Goal: Navigation & Orientation: Find specific page/section

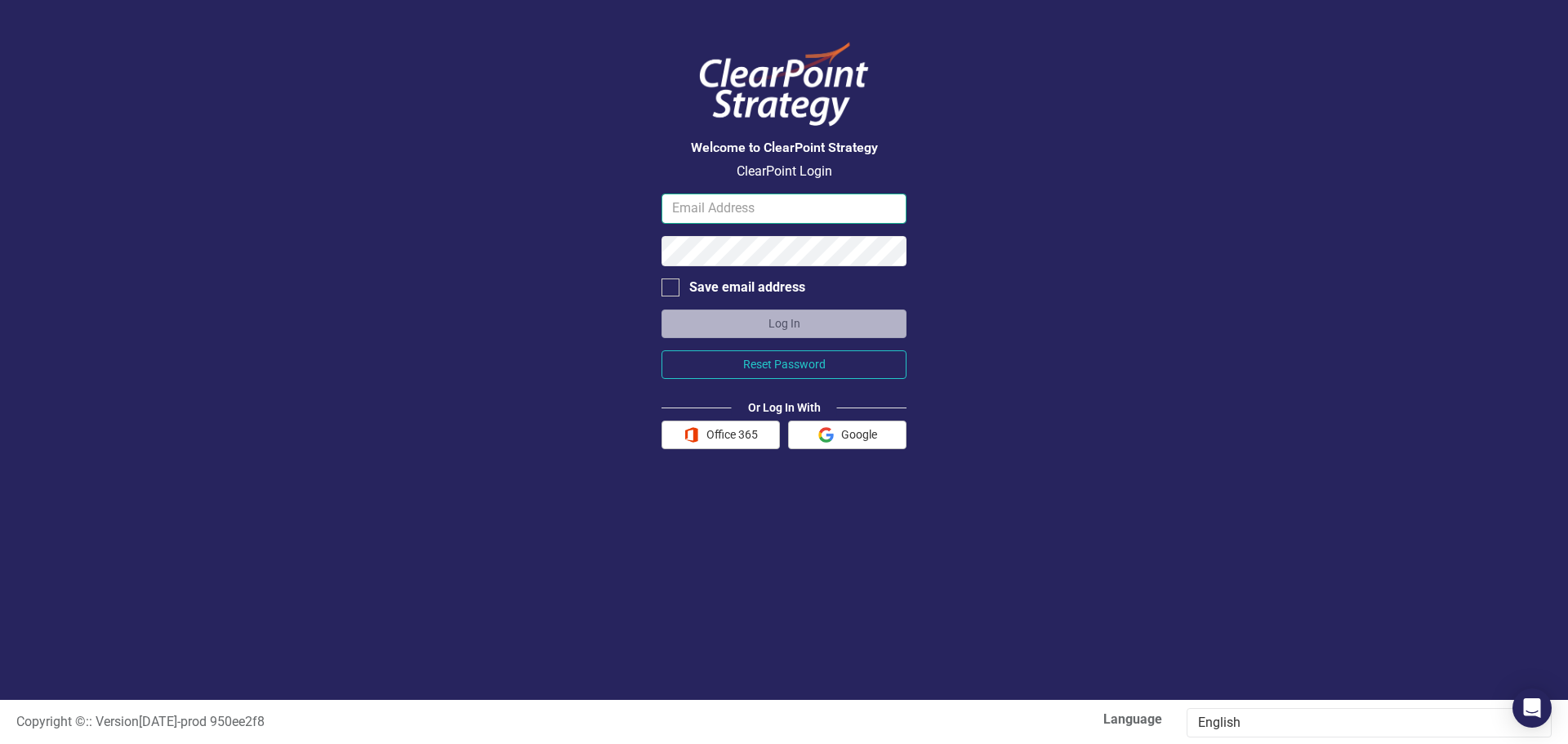
click at [791, 208] on input "email" at bounding box center [784, 208] width 245 height 30
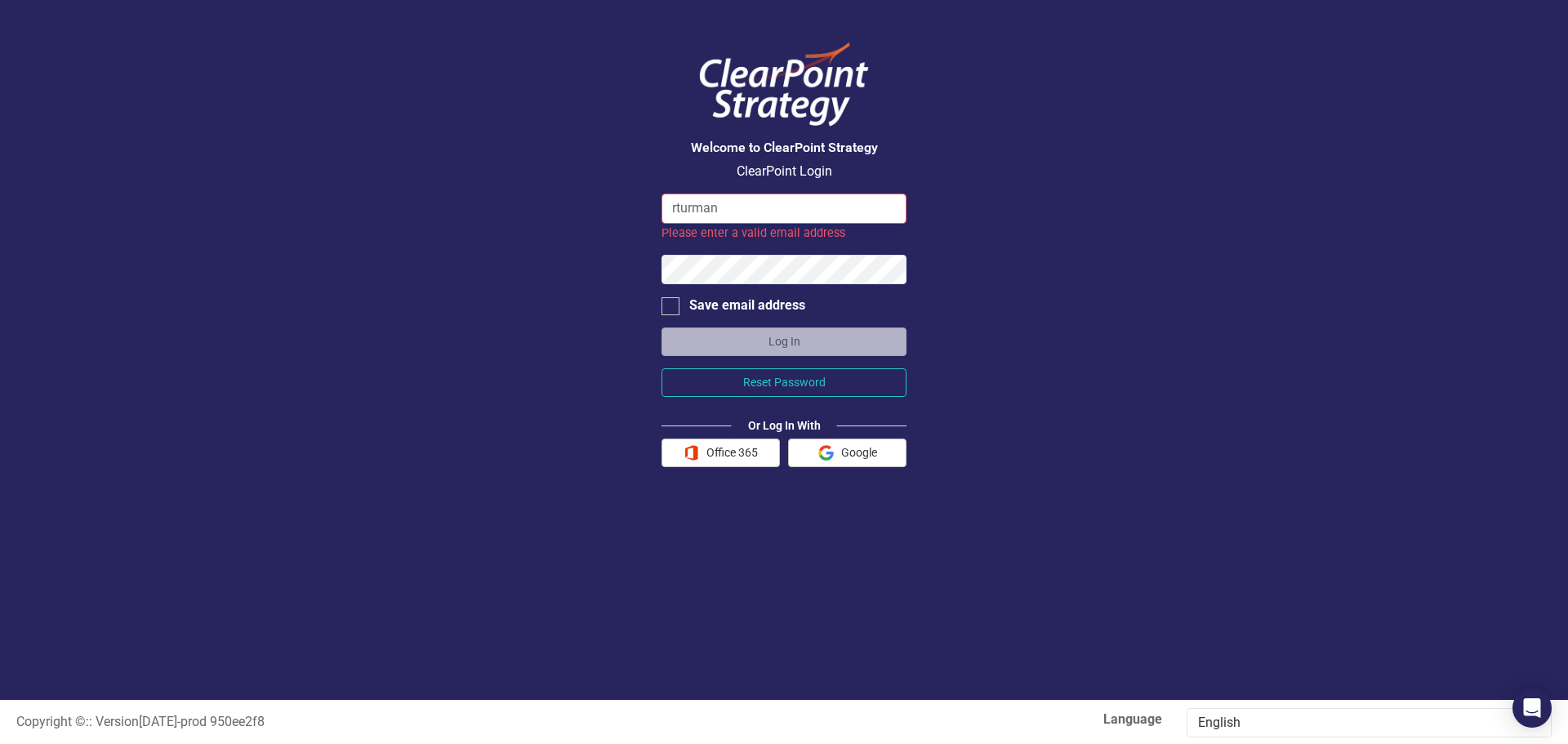
click at [740, 209] on input "rturman" at bounding box center [784, 208] width 245 height 30
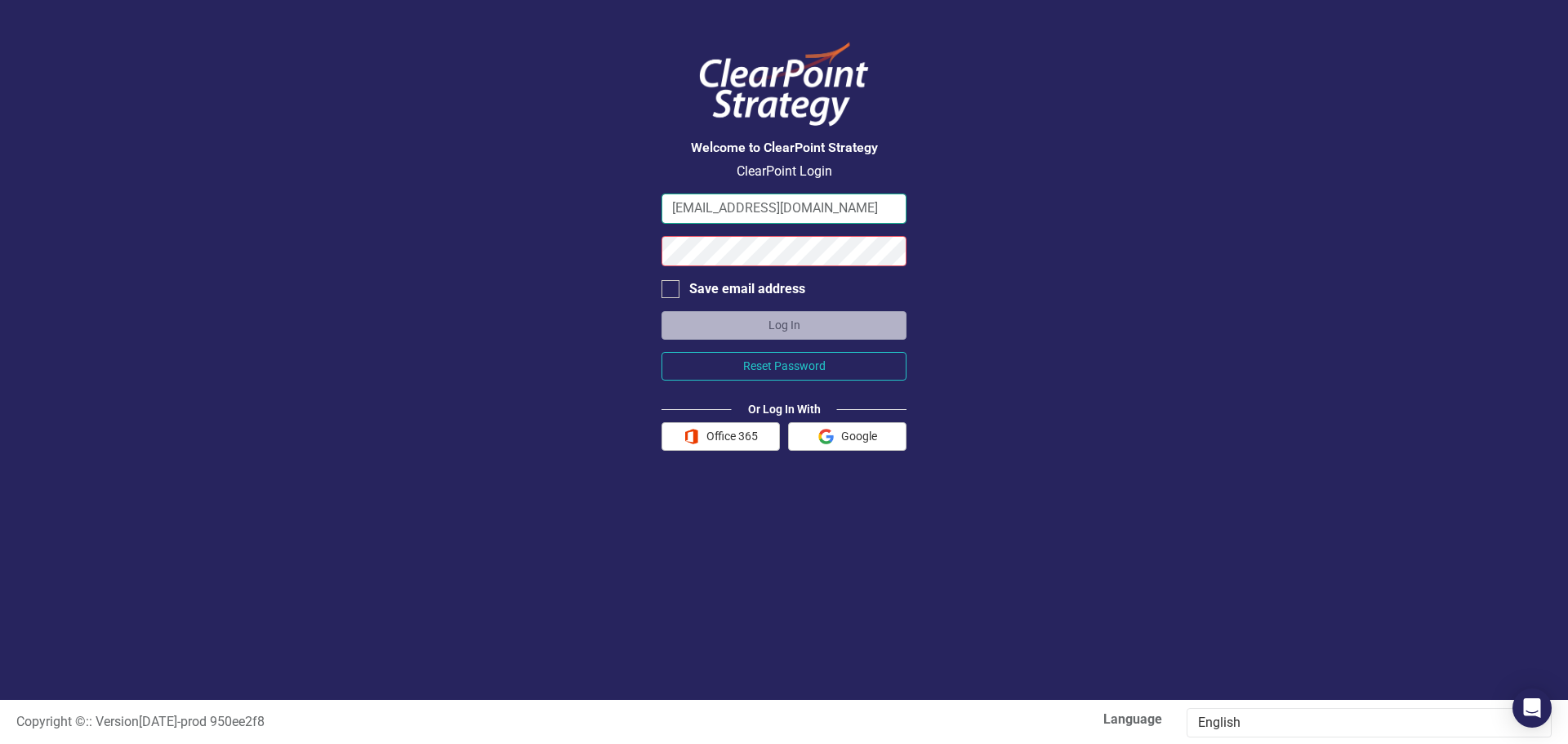
type input "[EMAIL_ADDRESS][DOMAIN_NAME]"
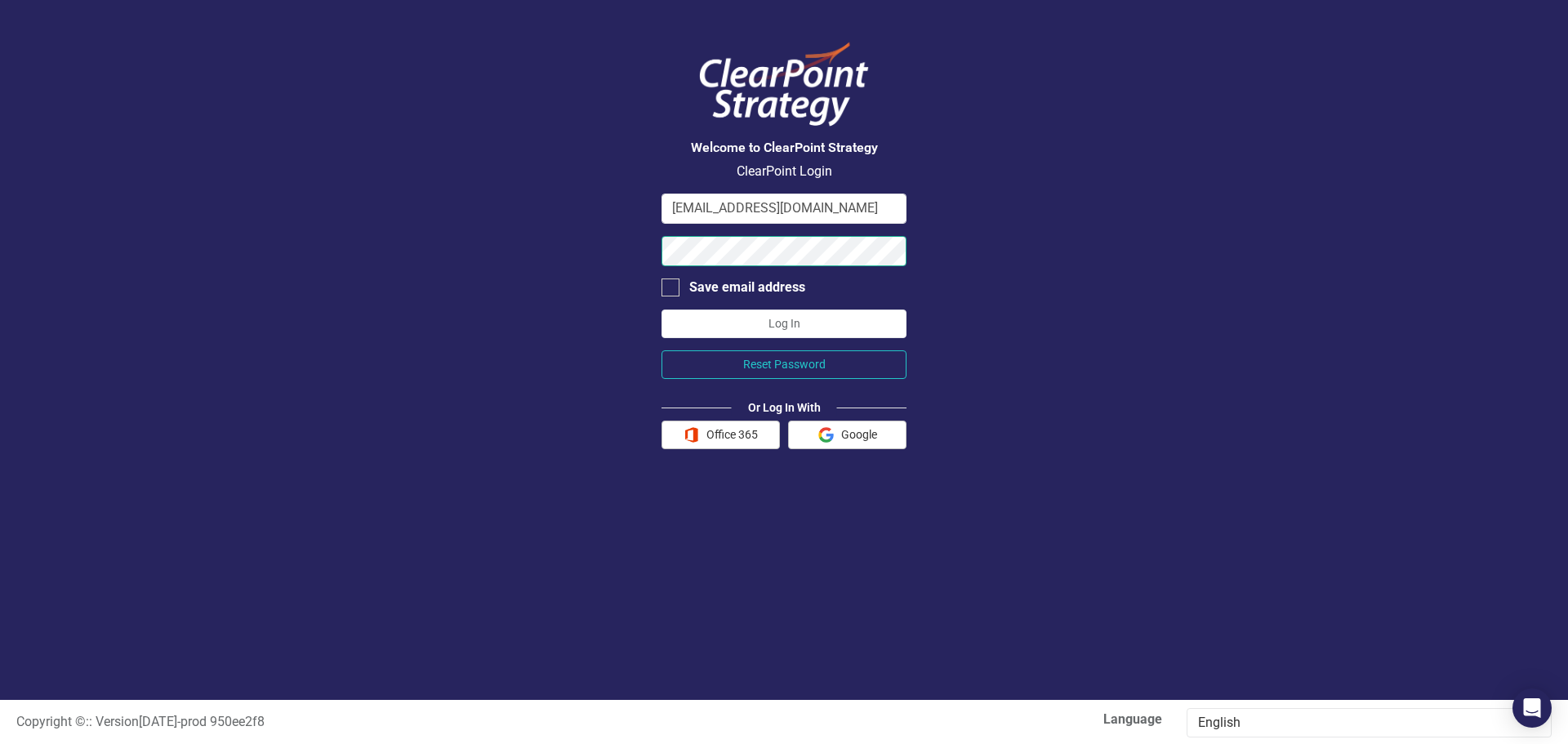
click at [662, 309] on button "Log In" at bounding box center [784, 323] width 245 height 28
click at [542, 259] on div "Welcome to ClearPoint Strategy ClearPoint Login [EMAIL_ADDRESS][DOMAIN_NAME] Sa…" at bounding box center [784, 350] width 1568 height 700
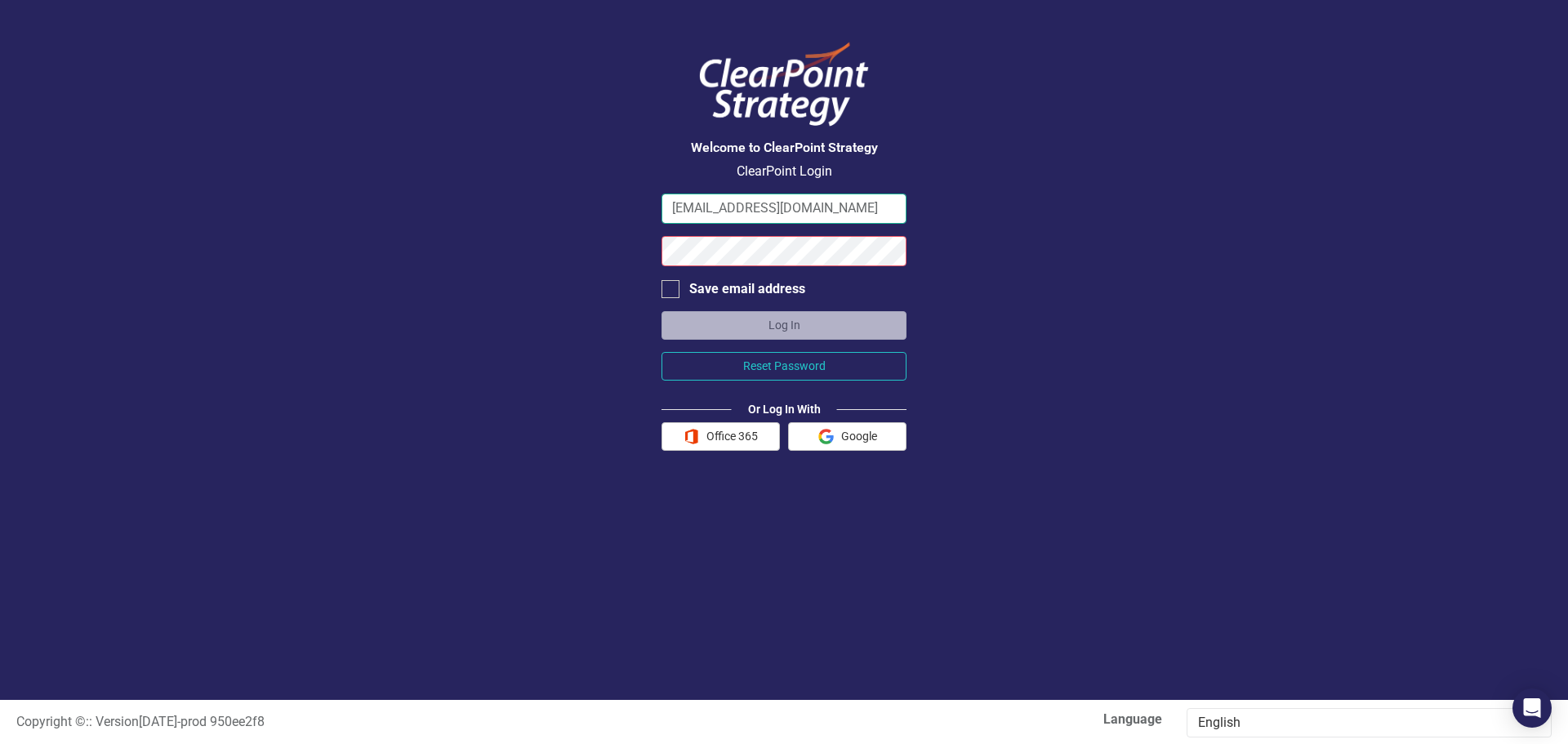
drag, startPoint x: 769, startPoint y: 204, endPoint x: 527, endPoint y: 214, distance: 242.2
click at [524, 213] on div "Welcome to ClearPoint Strategy ClearPoint Login [EMAIL_ADDRESS][DOMAIN_NAME] Sa…" at bounding box center [784, 350] width 1568 height 700
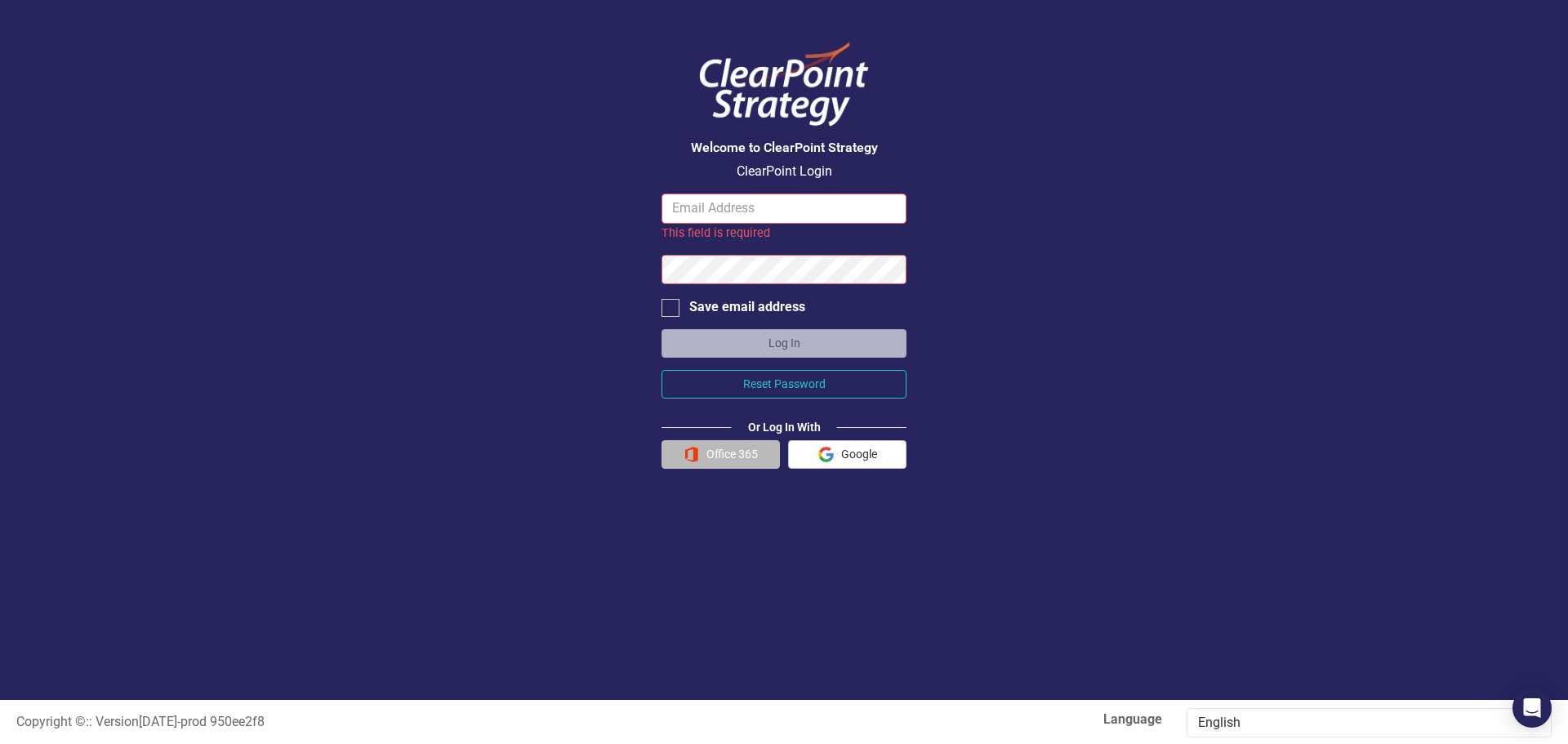
click at [723, 450] on button "Office 365" at bounding box center [721, 454] width 119 height 28
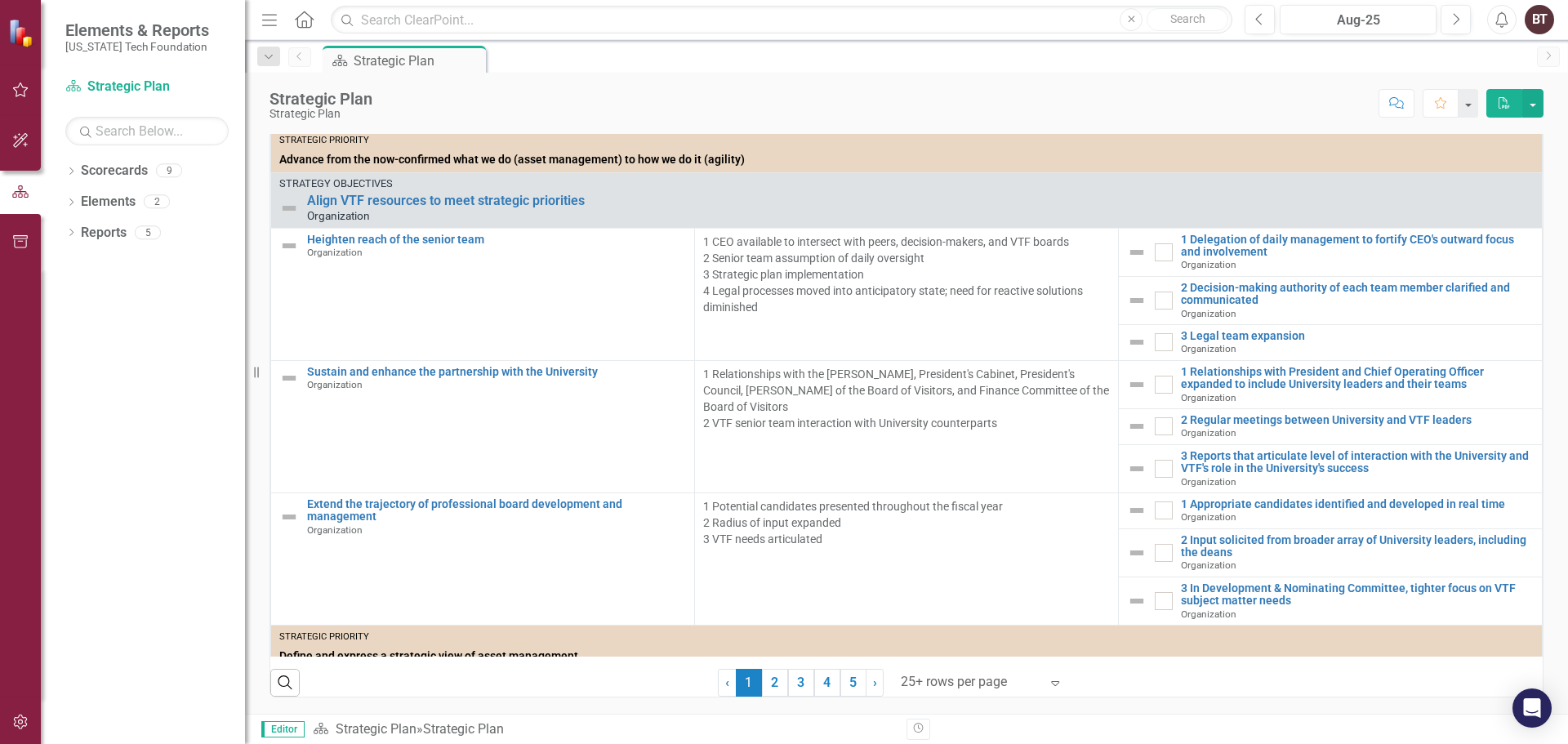
scroll to position [460, 0]
click at [1541, 22] on div "BT" at bounding box center [1539, 20] width 29 height 29
click at [1495, 198] on link "Logout Log Out" at bounding box center [1489, 206] width 129 height 30
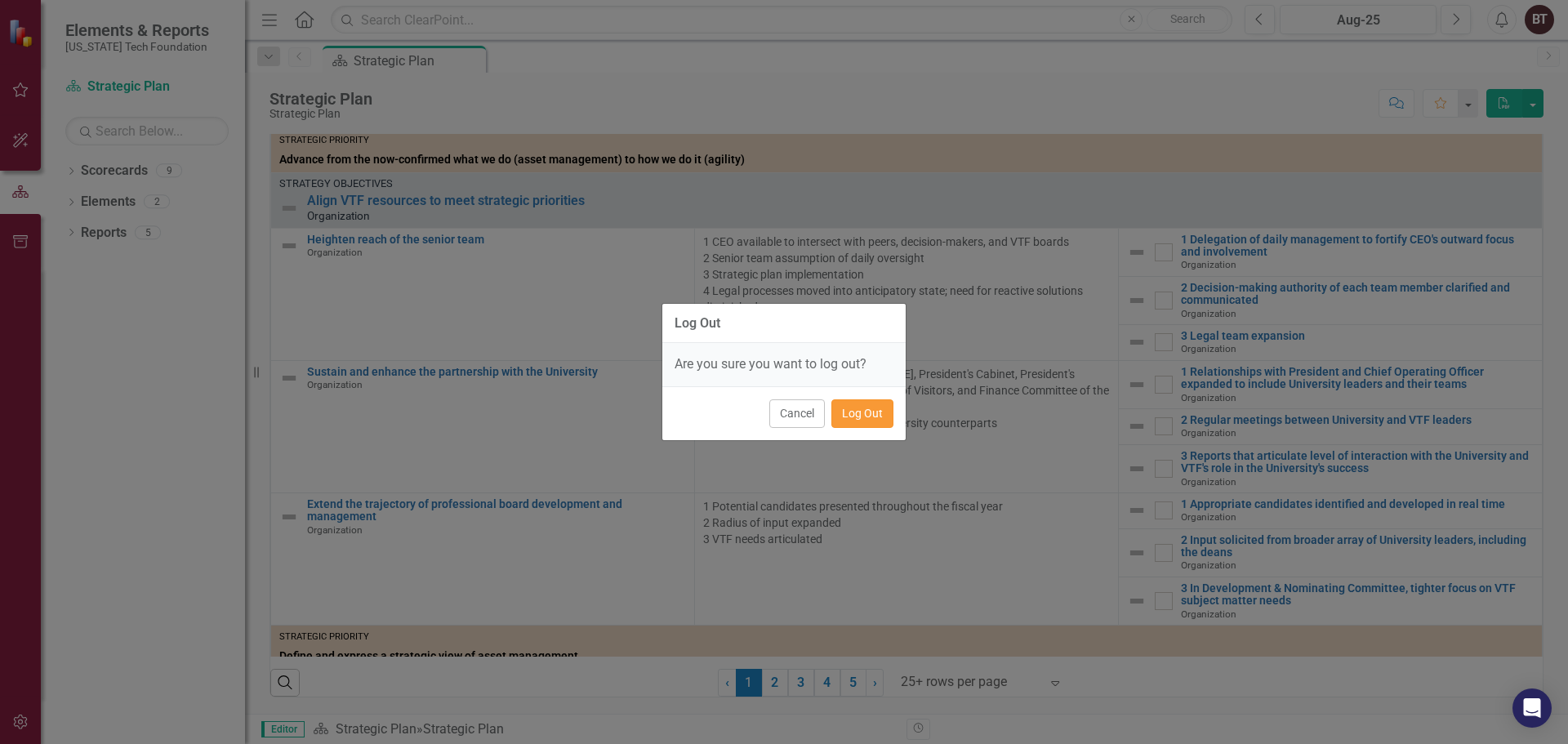
click at [875, 409] on button "Log Out" at bounding box center [862, 413] width 62 height 28
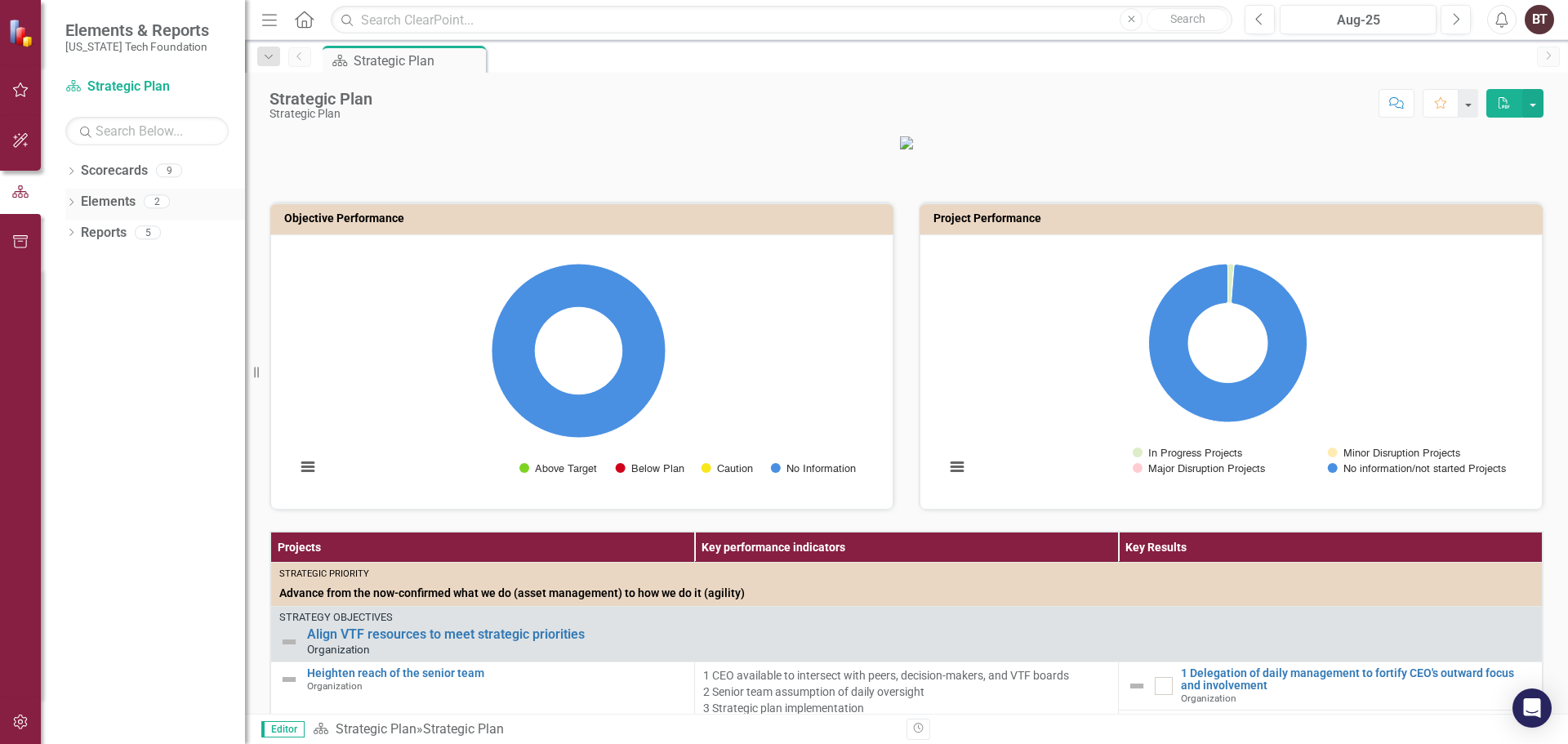
click at [119, 201] on link "Elements" at bounding box center [108, 202] width 55 height 19
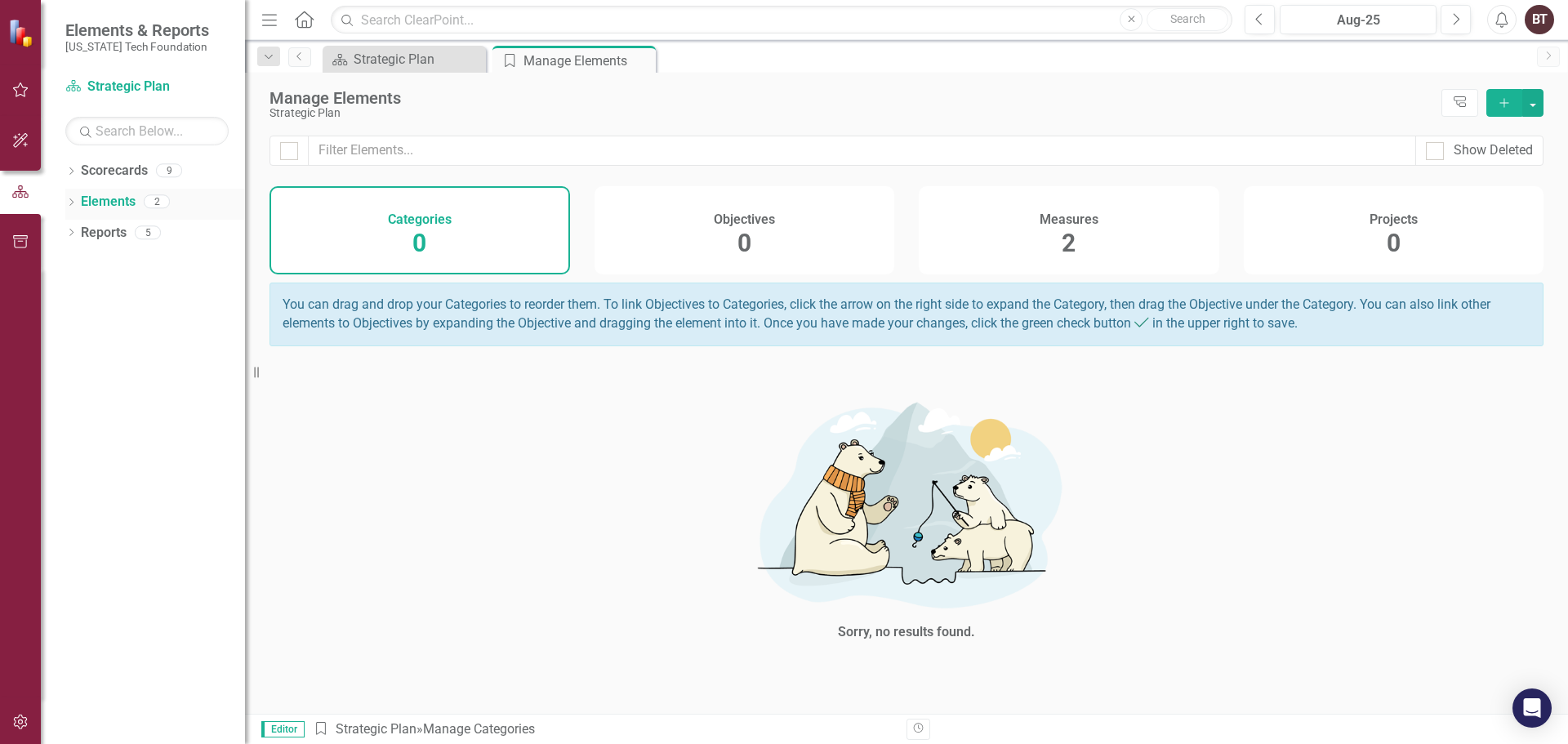
click at [101, 201] on link "Elements" at bounding box center [108, 202] width 55 height 19
click at [73, 203] on icon "Dropdown" at bounding box center [71, 203] width 11 height 9
click at [25, 91] on icon "button" at bounding box center [20, 90] width 17 height 13
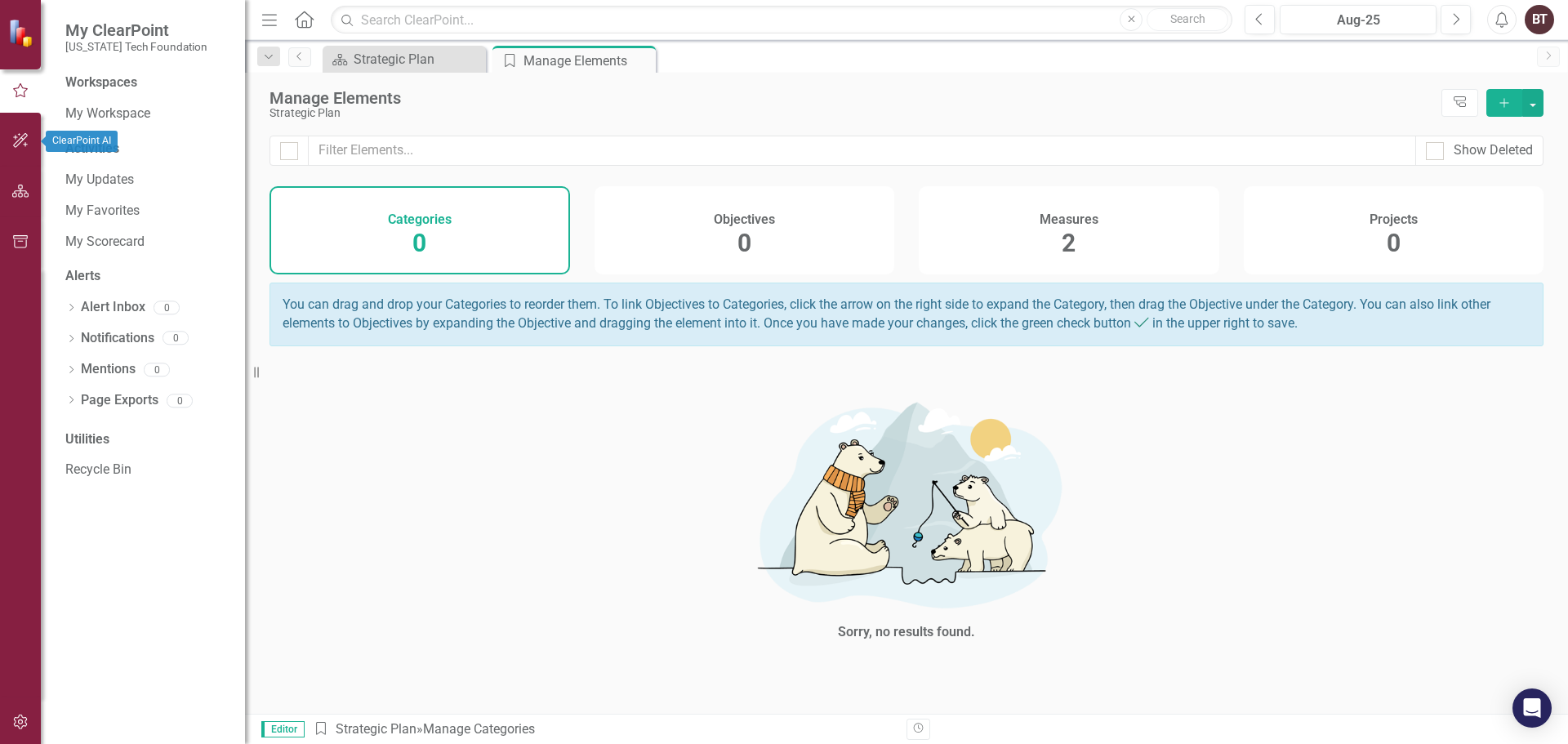
click at [15, 138] on icon "button" at bounding box center [20, 140] width 15 height 15
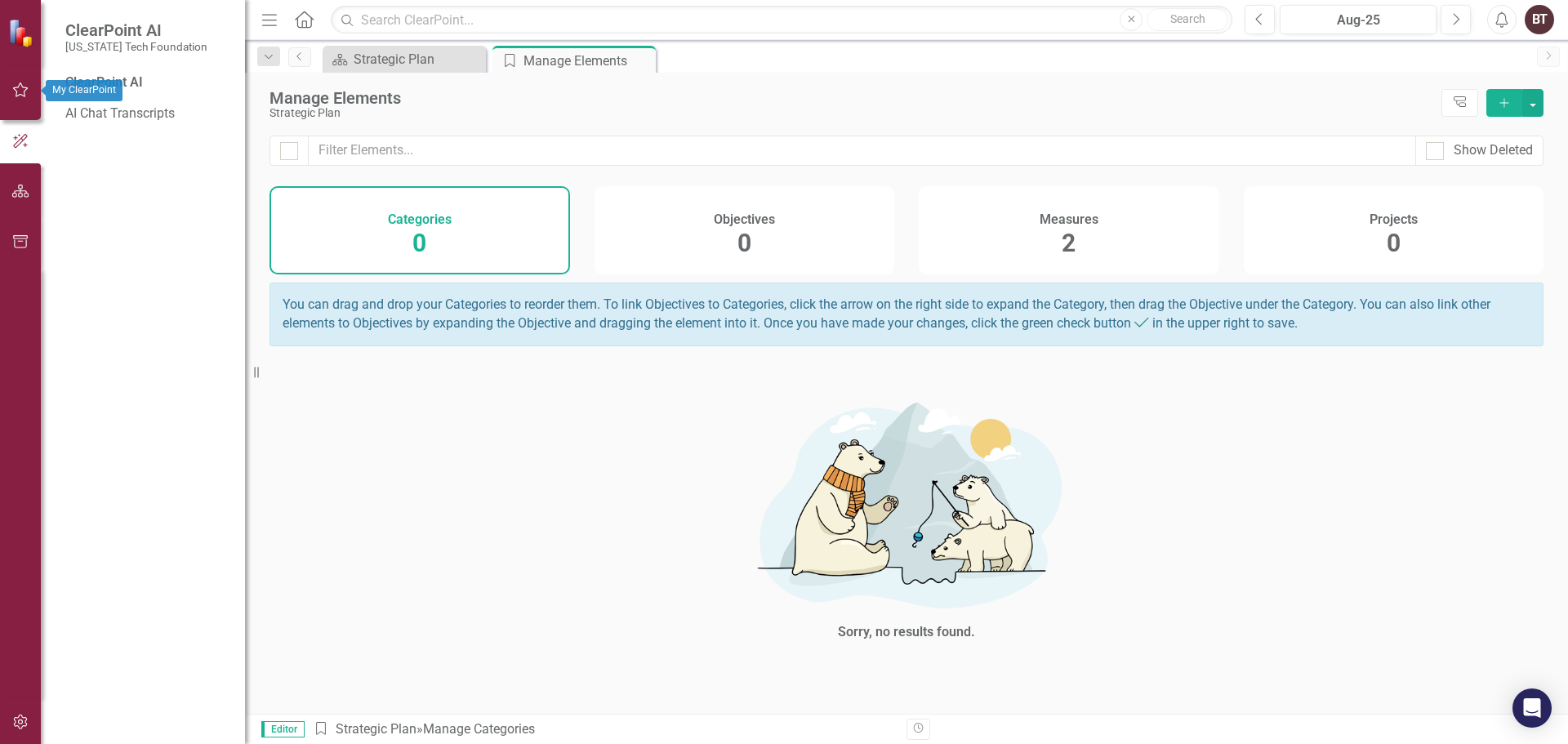
click at [19, 91] on icon "button" at bounding box center [20, 90] width 17 height 13
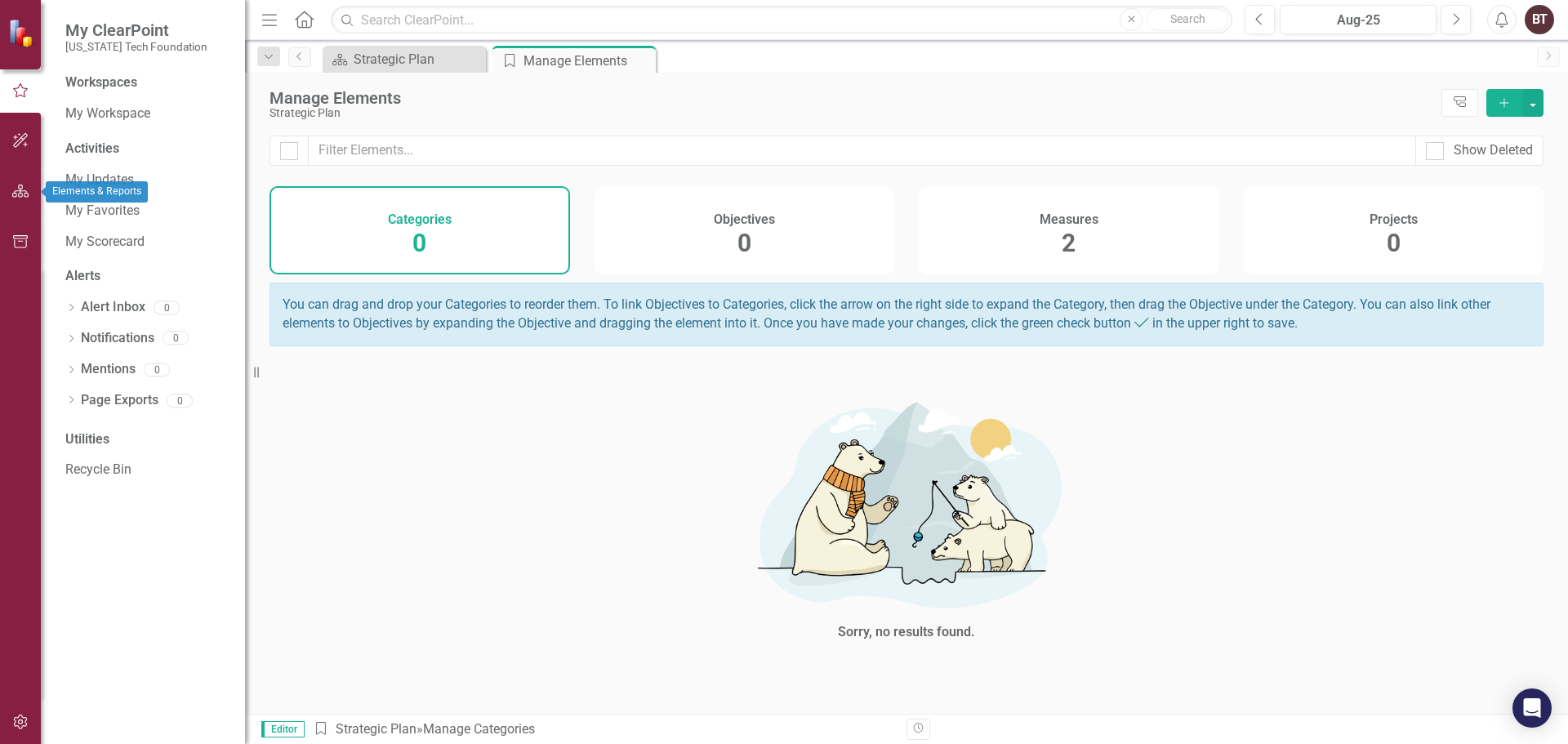
click at [23, 191] on icon "button" at bounding box center [20, 190] width 17 height 13
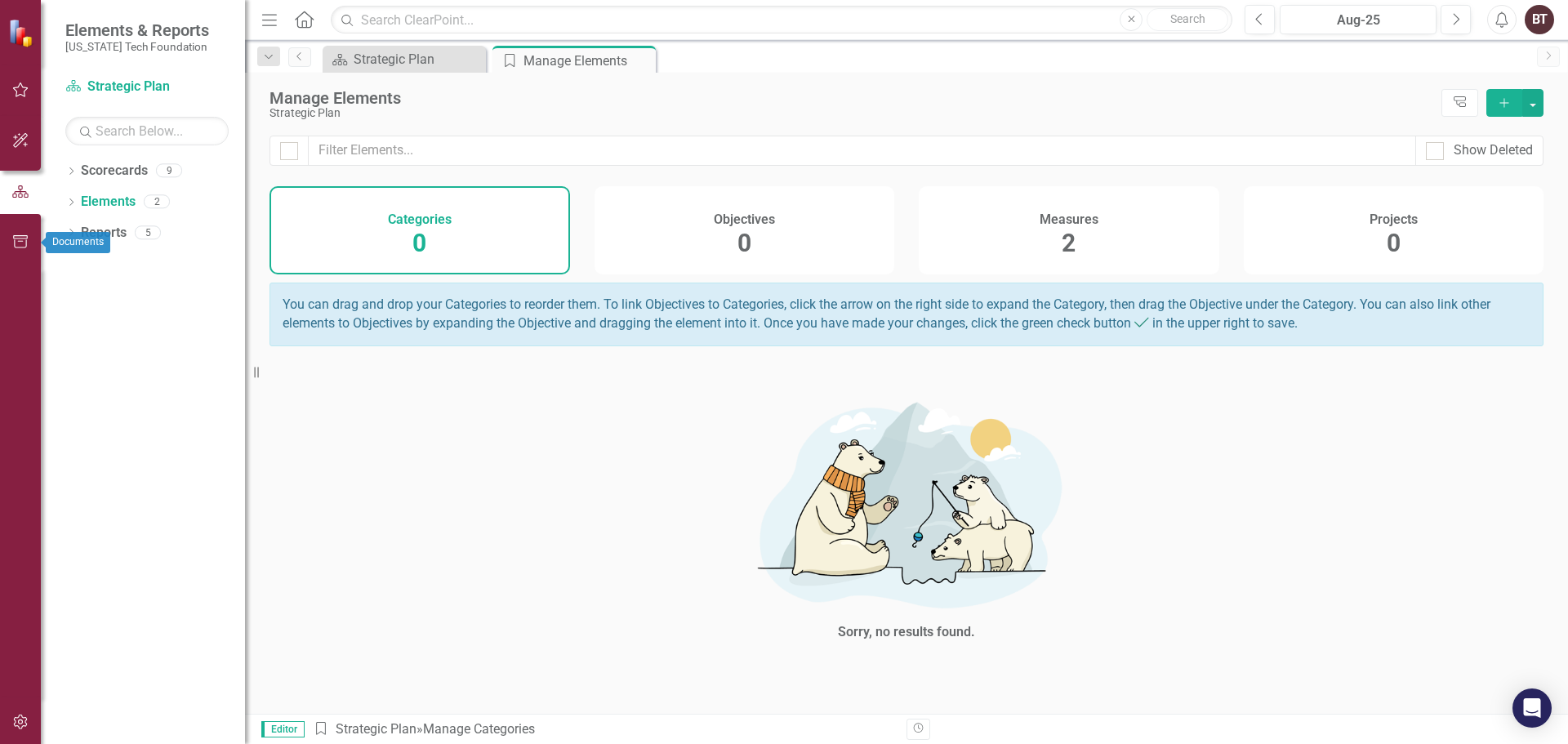
click at [19, 234] on button "button" at bounding box center [20, 243] width 37 height 34
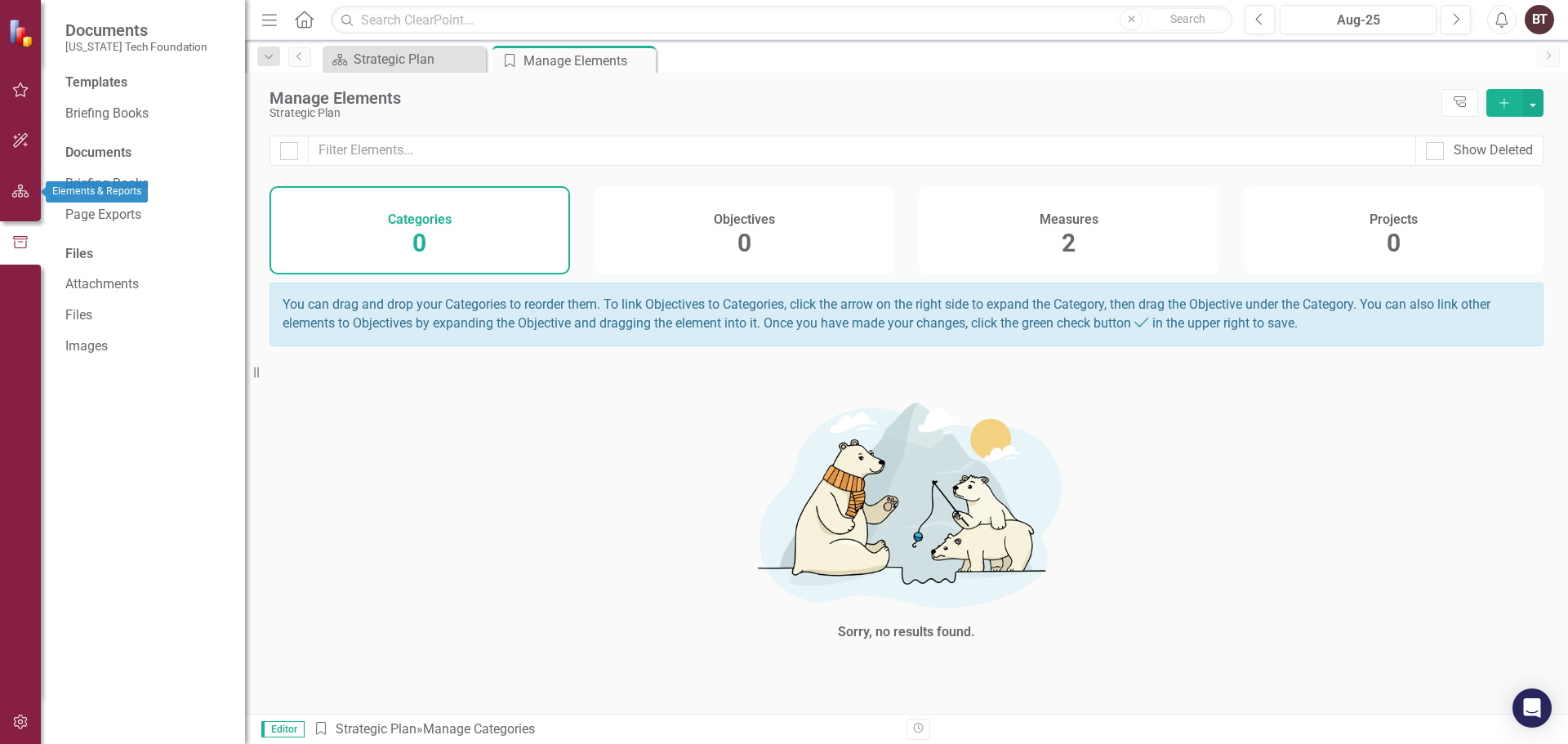
click at [17, 189] on icon "button" at bounding box center [20, 190] width 17 height 13
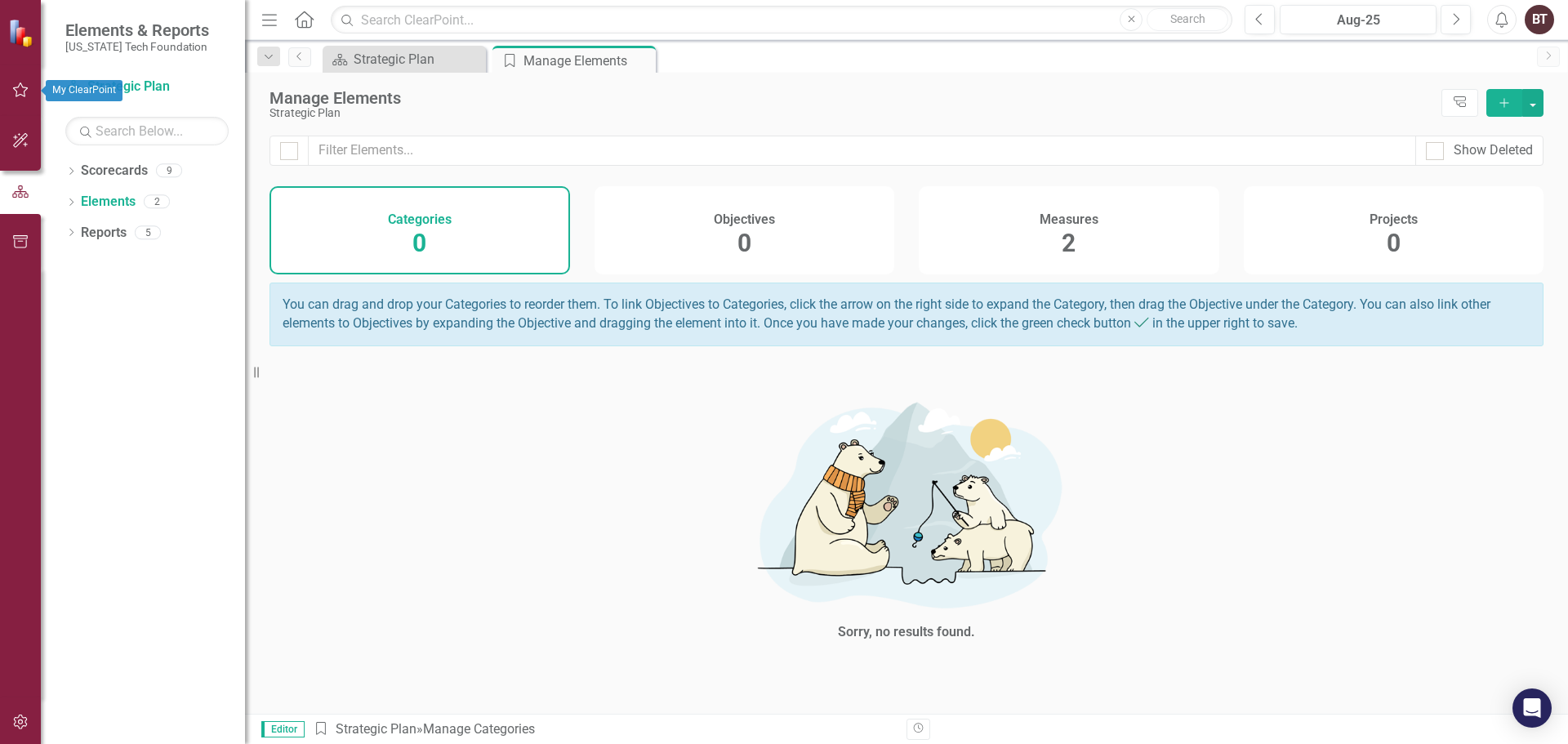
click at [20, 82] on button "button" at bounding box center [20, 91] width 37 height 34
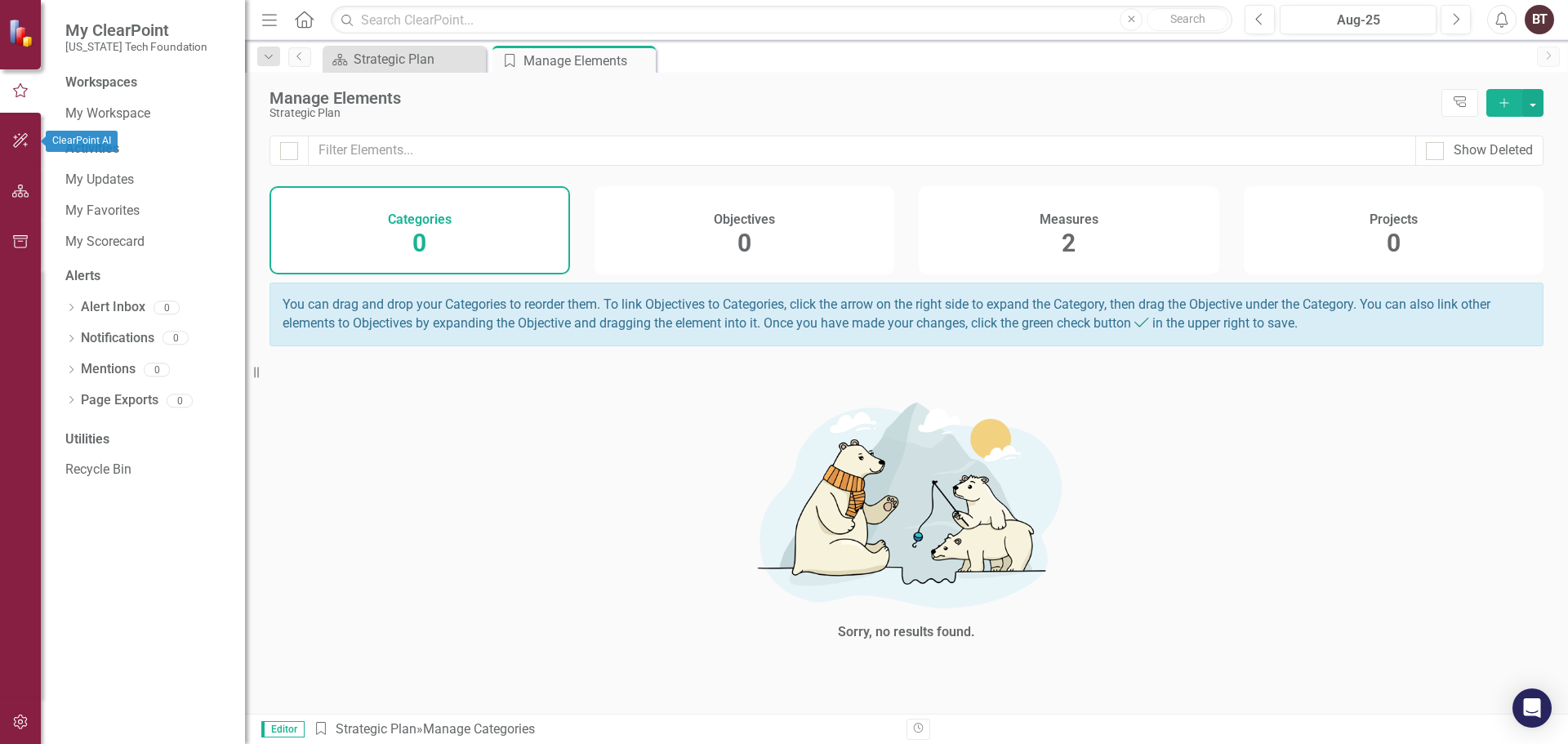
click at [21, 132] on button "button" at bounding box center [20, 141] width 37 height 34
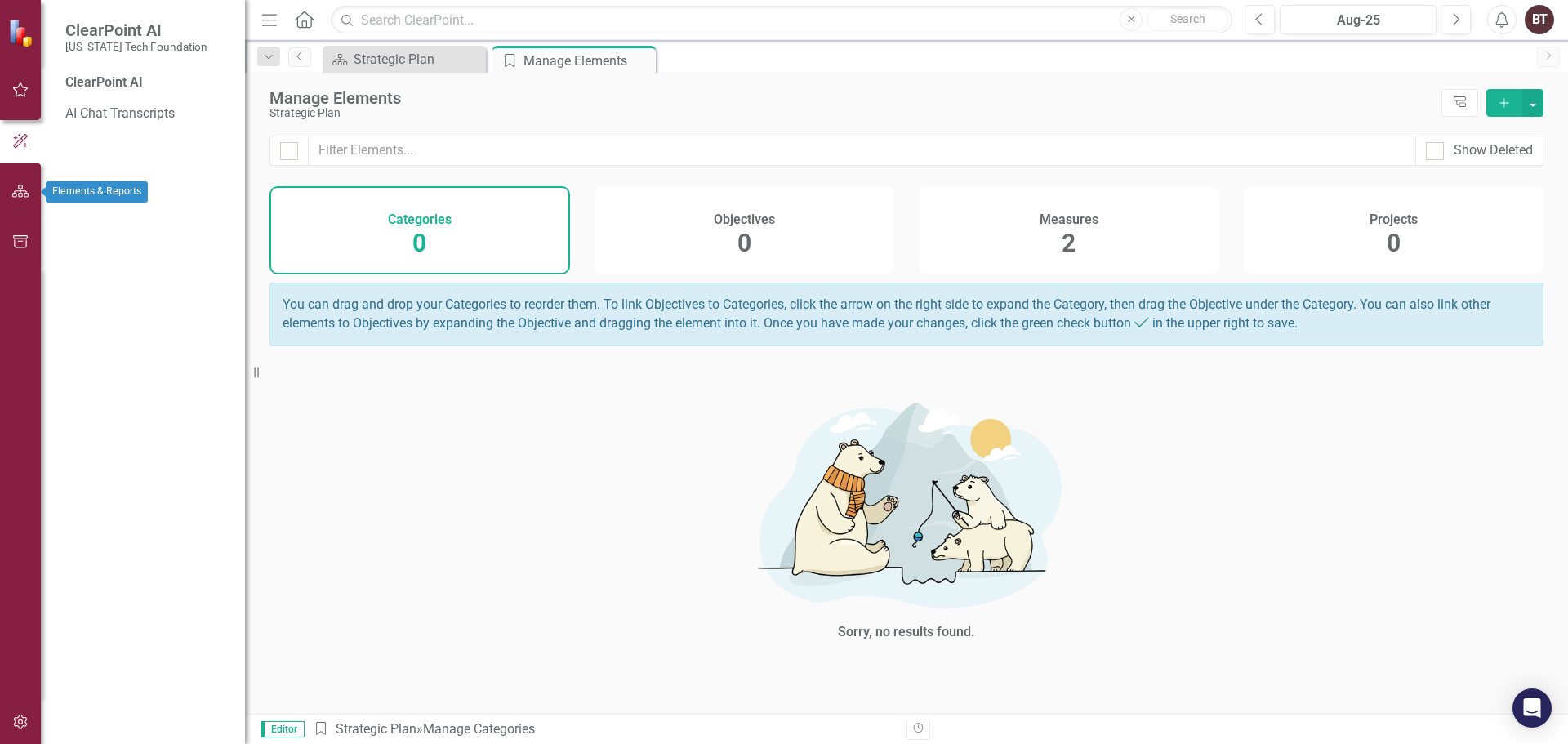
click at [23, 188] on icon "button" at bounding box center [20, 190] width 17 height 13
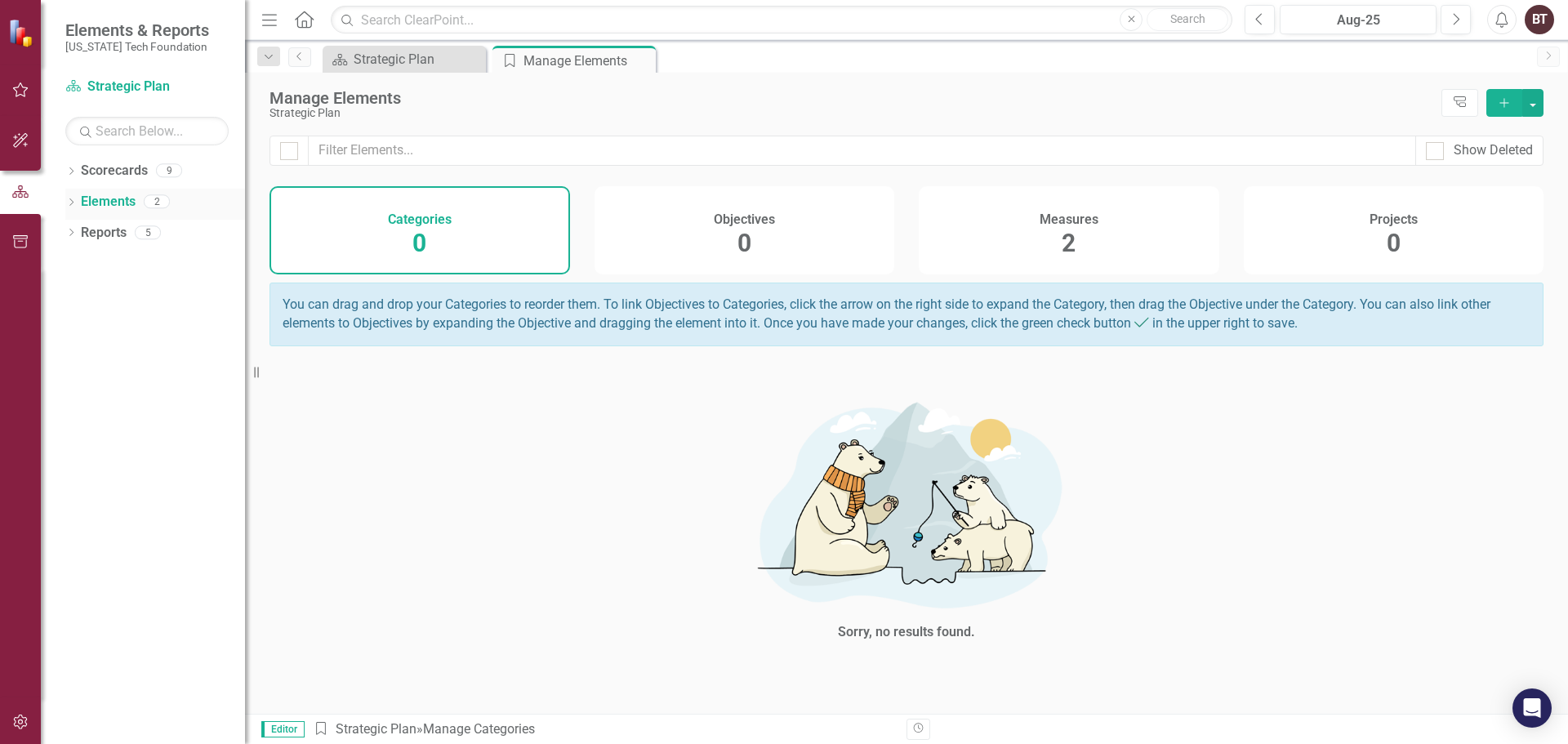
click at [72, 204] on icon "Dropdown" at bounding box center [71, 203] width 11 height 9
click at [118, 261] on link "Measure Measures" at bounding box center [129, 264] width 81 height 19
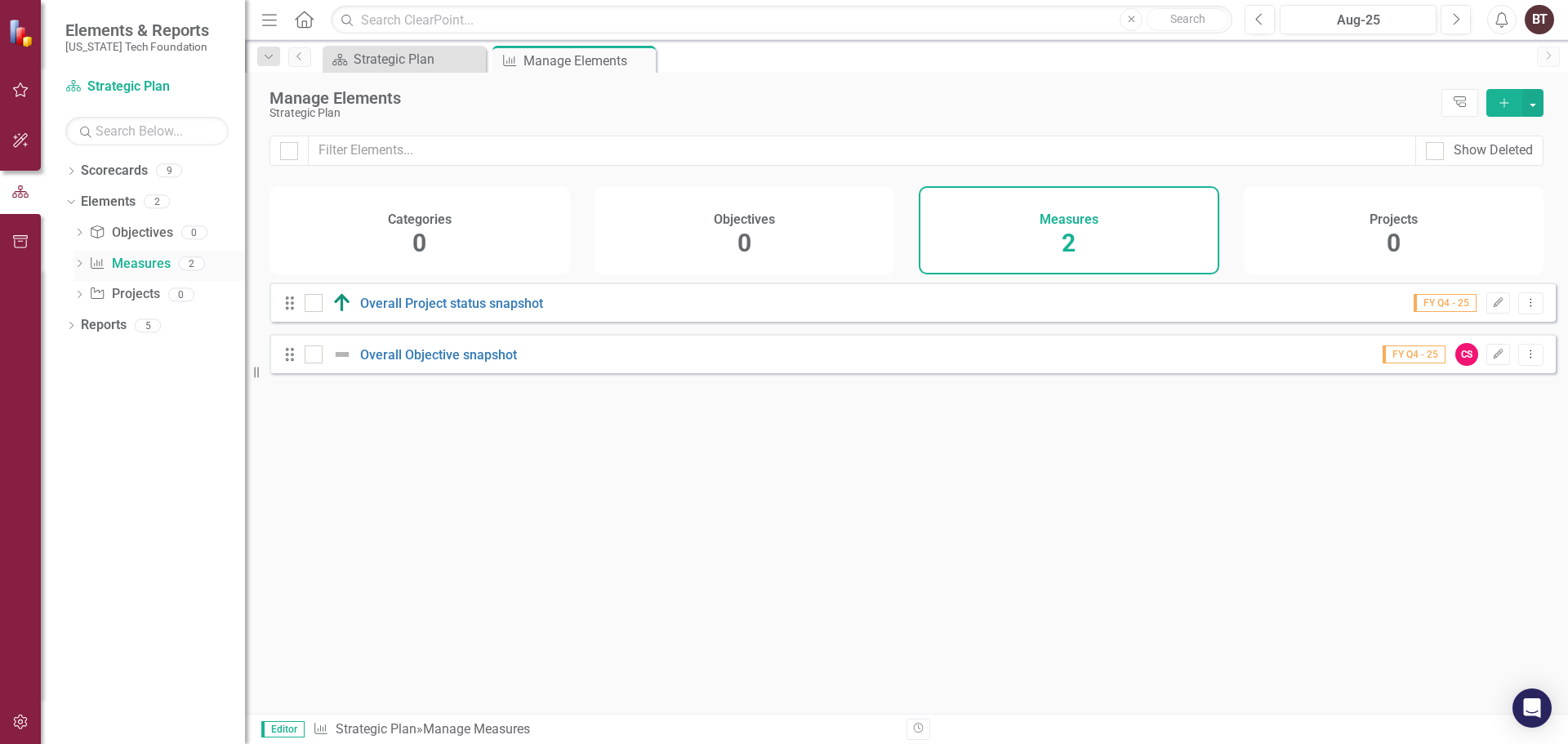
click at [80, 259] on div "Dropdown" at bounding box center [79, 266] width 11 height 14
click at [128, 266] on link "Measure Measures" at bounding box center [129, 264] width 81 height 19
click at [79, 265] on icon at bounding box center [79, 263] width 8 height 4
click at [403, 56] on div "Strategic Plan" at bounding box center [407, 59] width 108 height 21
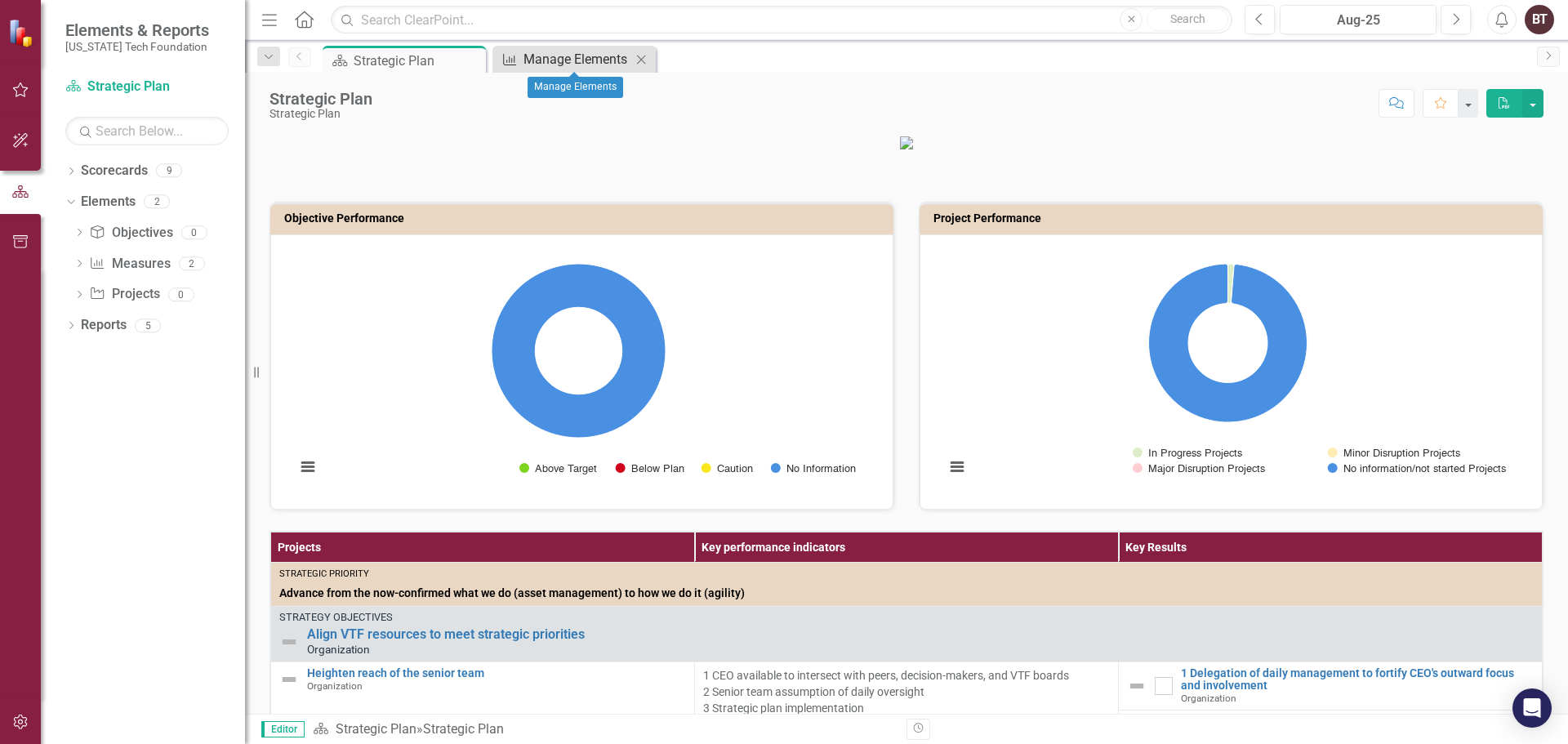
click at [570, 63] on div "Manage Elements" at bounding box center [577, 59] width 108 height 21
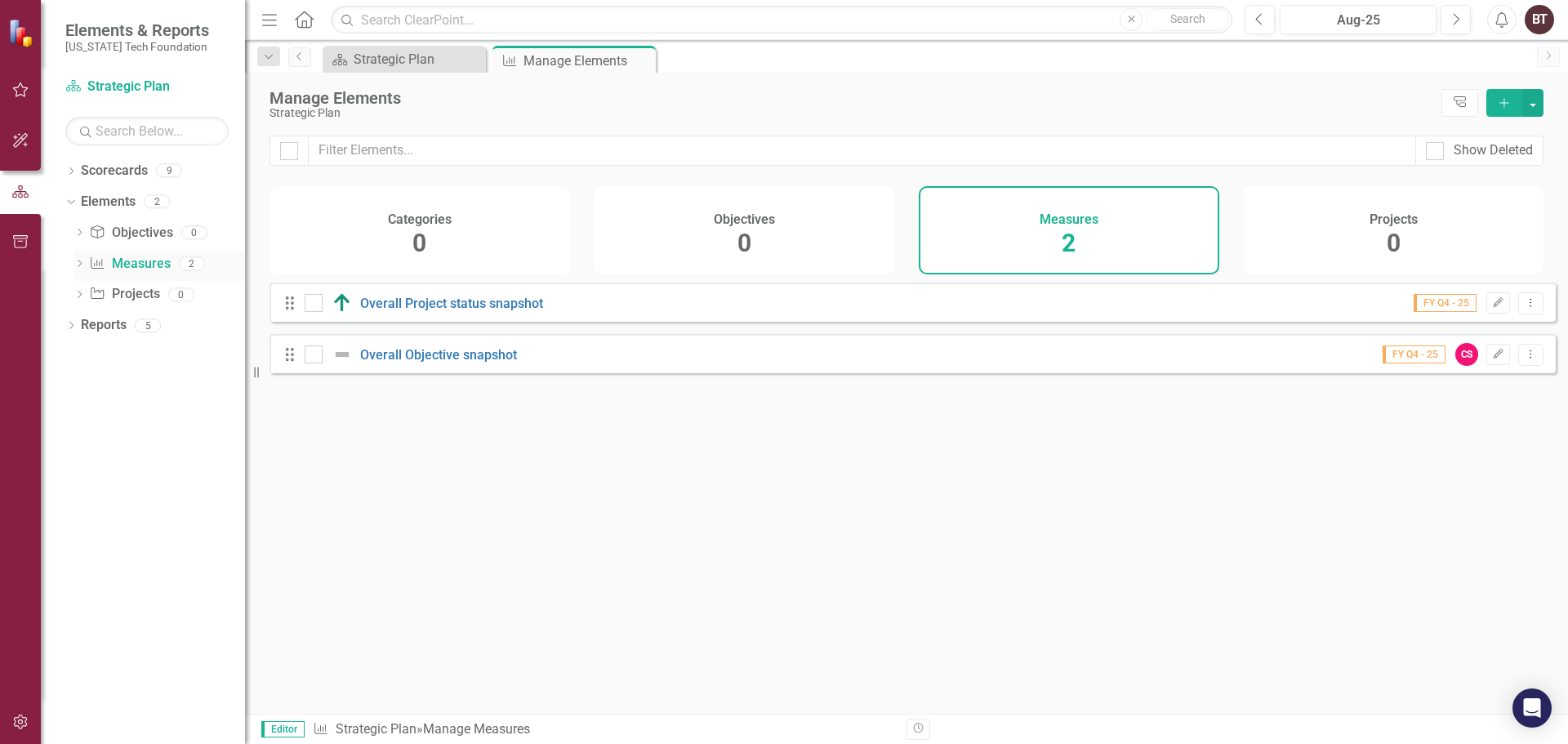
click at [83, 262] on icon "Dropdown" at bounding box center [79, 265] width 11 height 9
click at [121, 348] on link "Project Projects" at bounding box center [124, 352] width 70 height 19
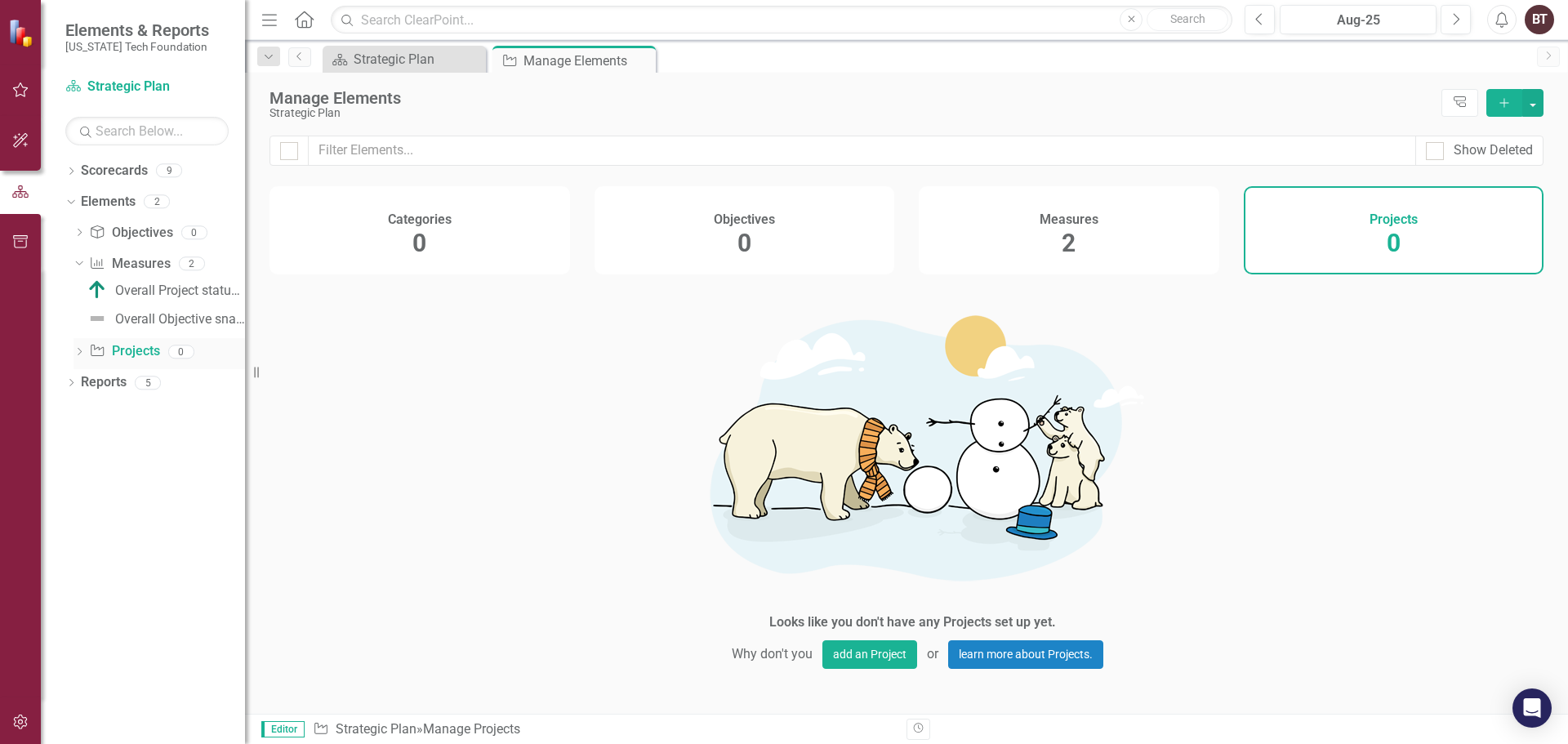
click at [83, 348] on div "Dropdown" at bounding box center [79, 354] width 11 height 14
click at [102, 201] on link "Elements" at bounding box center [108, 202] width 55 height 19
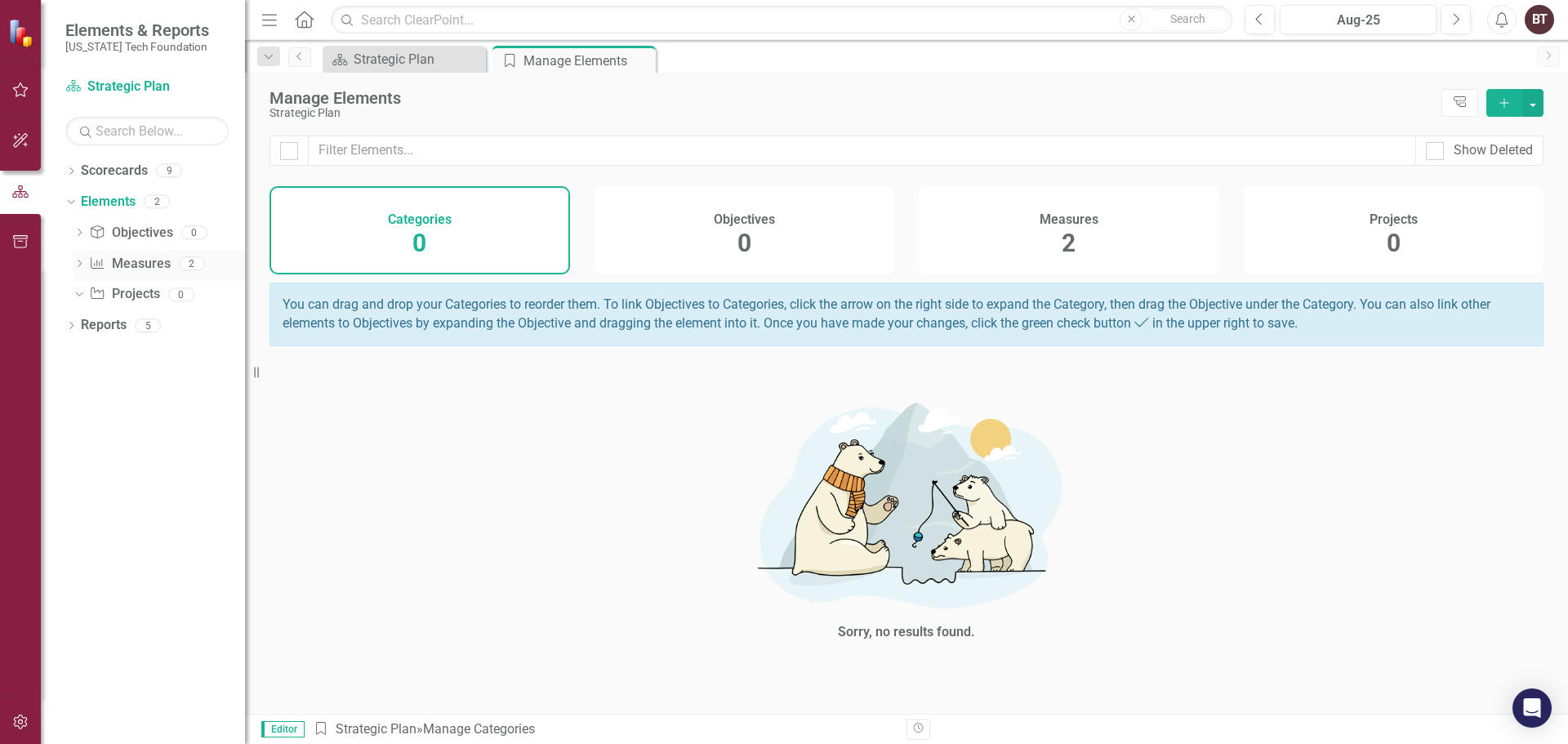
click at [80, 263] on icon "Dropdown" at bounding box center [79, 265] width 11 height 9
